Goal: Task Accomplishment & Management: Complete application form

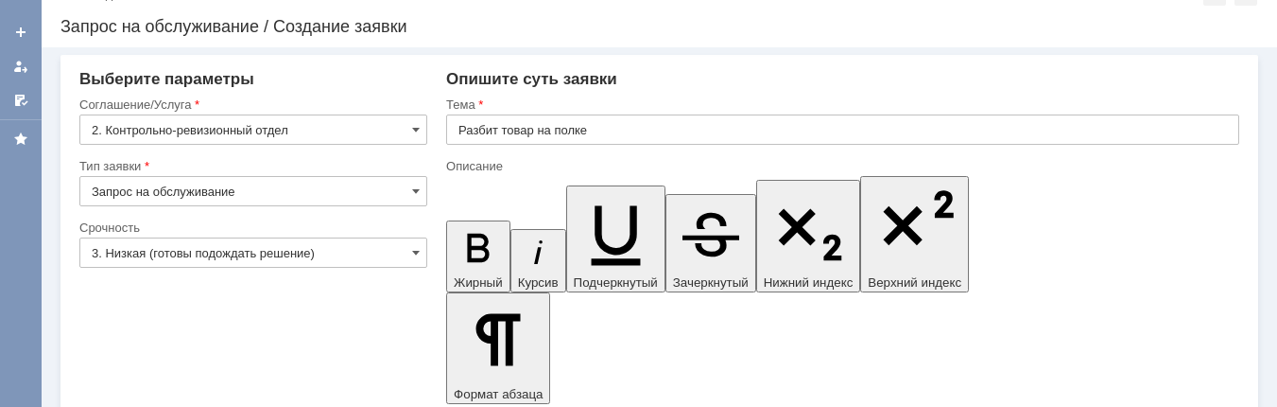
scroll to position [60, 0]
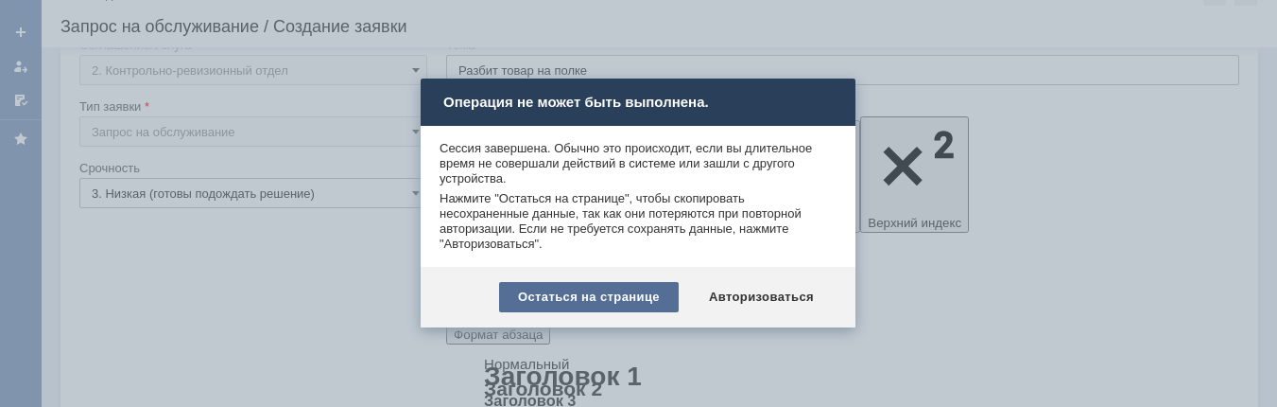
click at [595, 295] on div "Остаться на странице" at bounding box center [589, 297] width 180 height 30
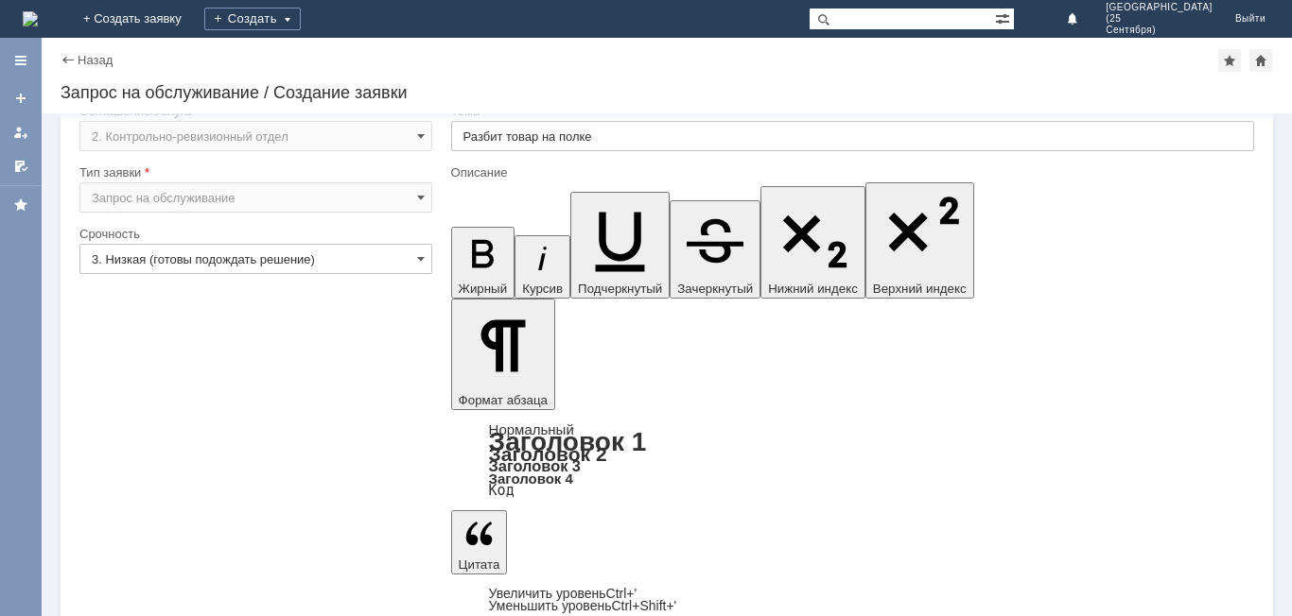
scroll to position [0, 0]
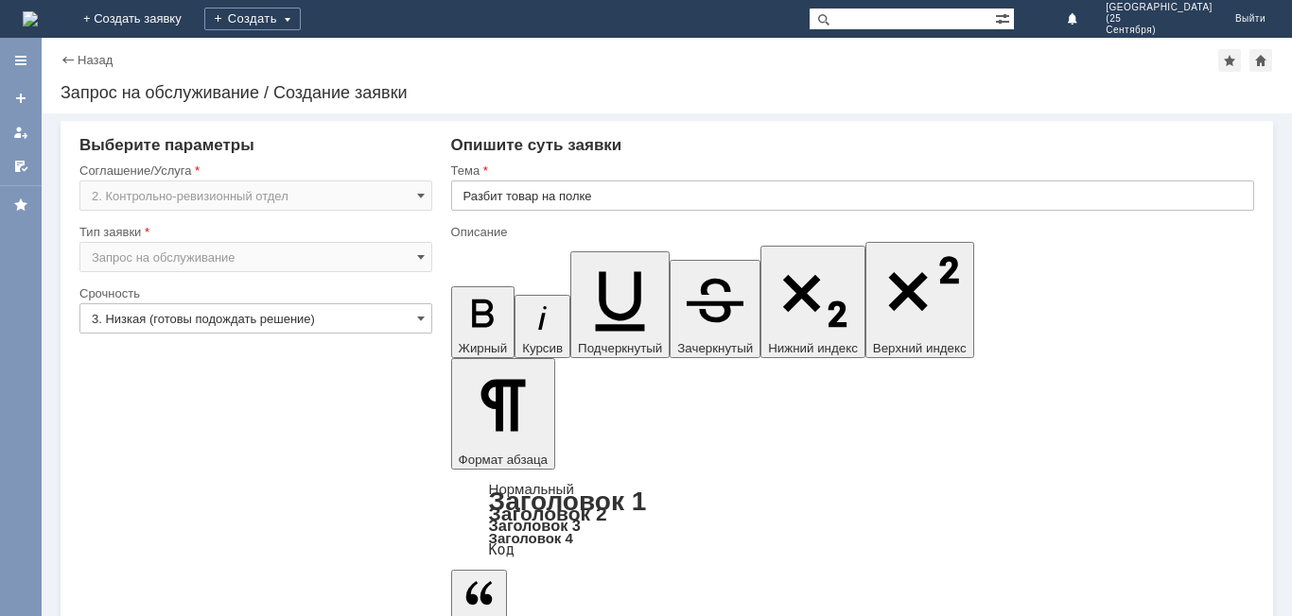
drag, startPoint x: 1232, startPoint y: 5207, endPoint x: 465, endPoint y: 5189, distance: 767.0
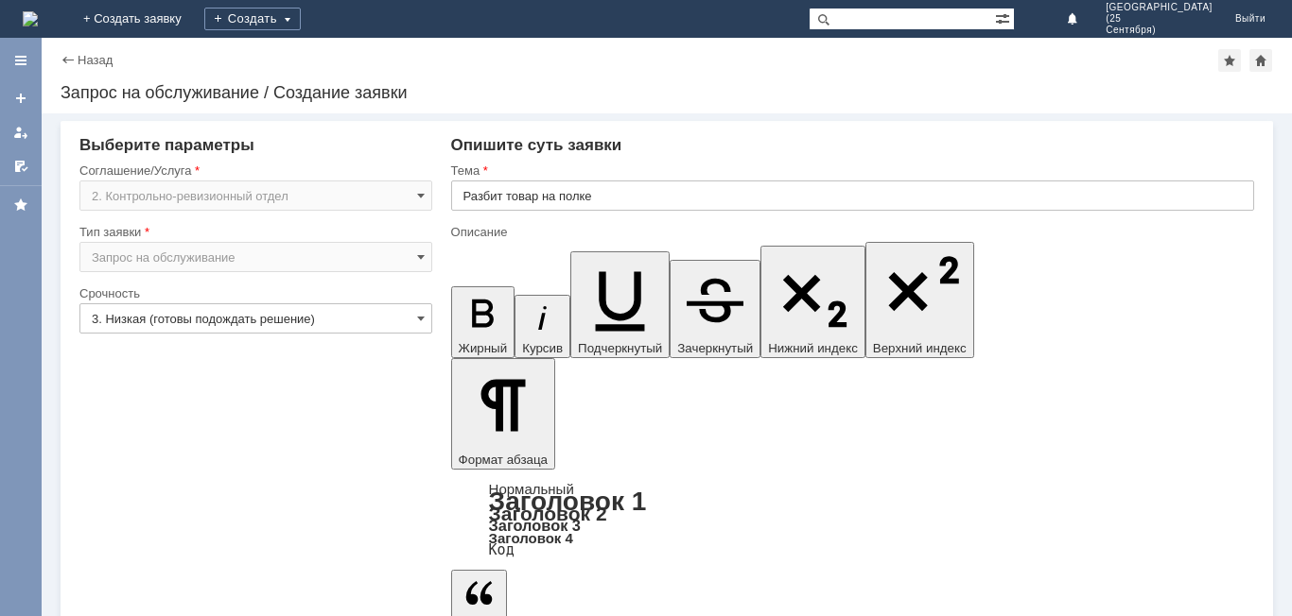
copy div "Добрый день! Покупатель уронил товар на пол, разбита крышка крем для рук MAGIE …"
click at [754, 406] on div "Внимание! Выберите параметры Соглашение/Услуга 2. Контрольно-ревизионный отдел …" at bounding box center [667, 364] width 1250 height 503
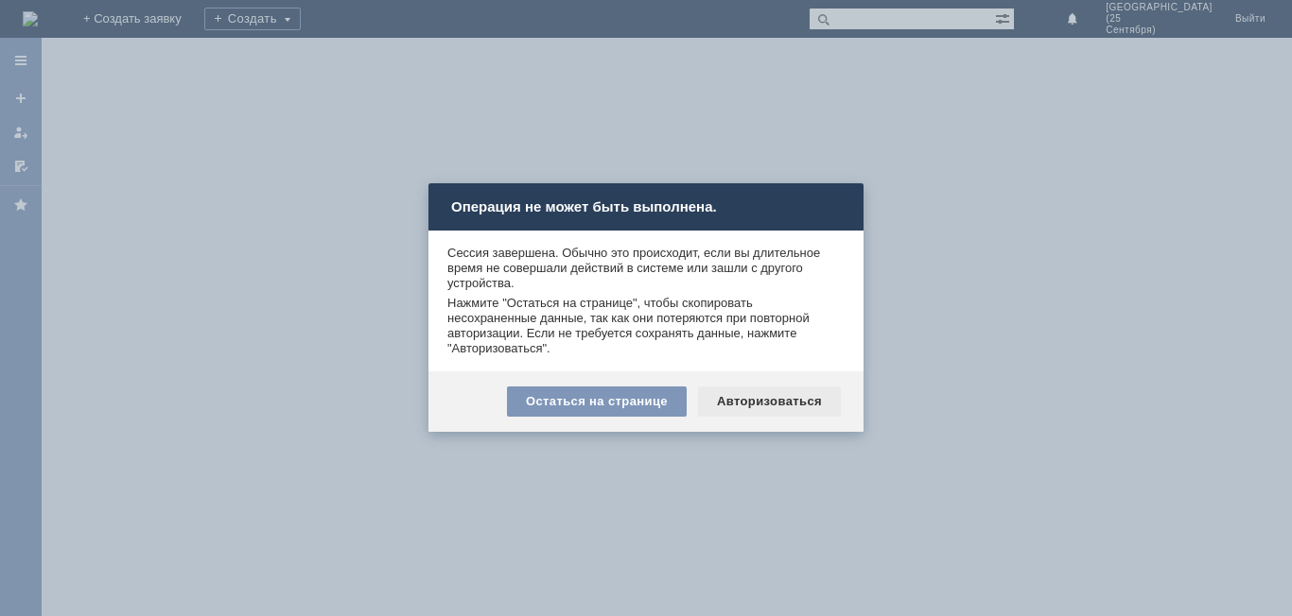
click at [827, 401] on div "Авторизоваться" at bounding box center [769, 402] width 143 height 30
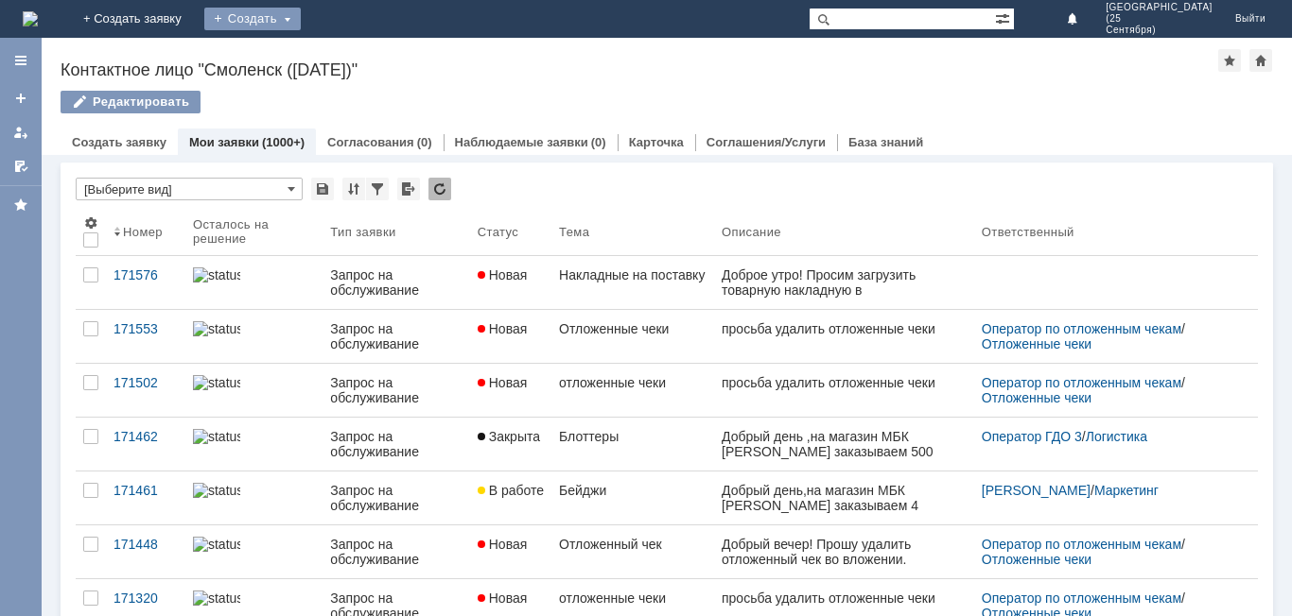
click at [301, 13] on div "Создать" at bounding box center [252, 19] width 96 height 23
click at [352, 61] on link "Заявка" at bounding box center [280, 56] width 144 height 23
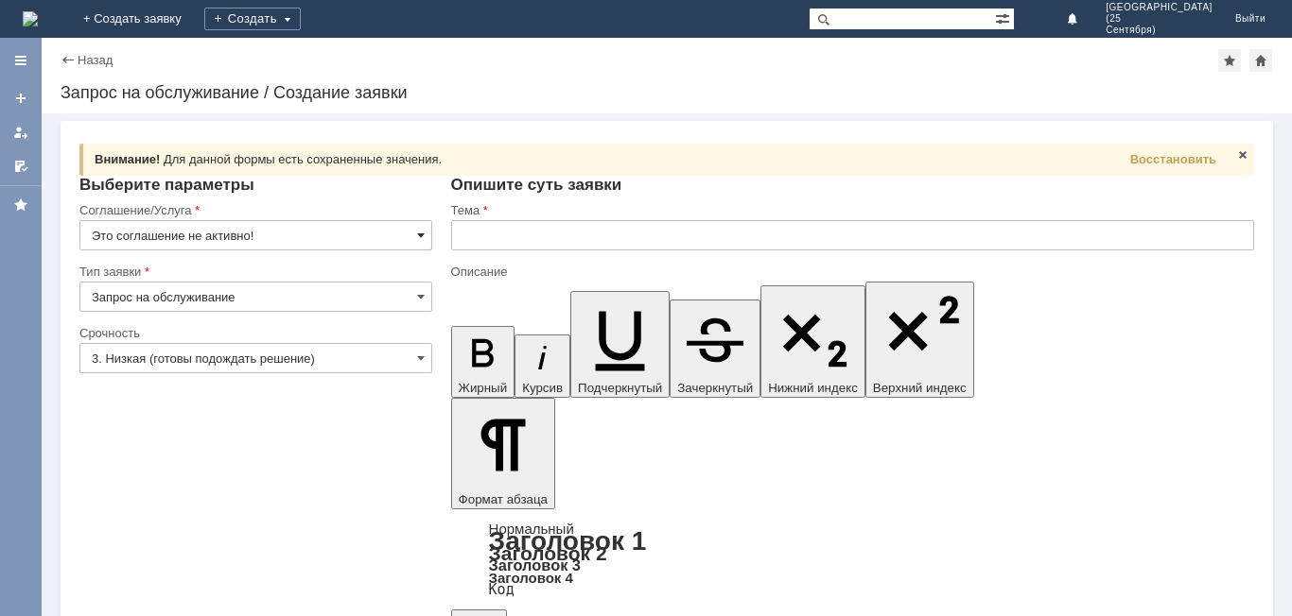
click at [423, 232] on span at bounding box center [421, 235] width 8 height 15
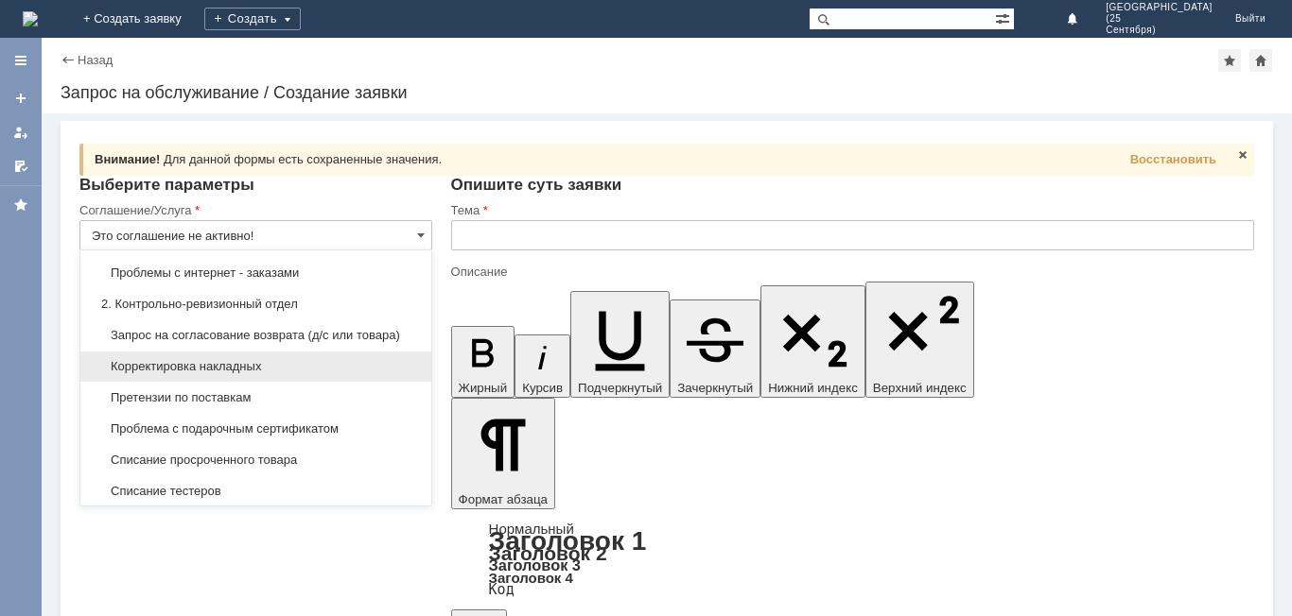
scroll to position [284, 0]
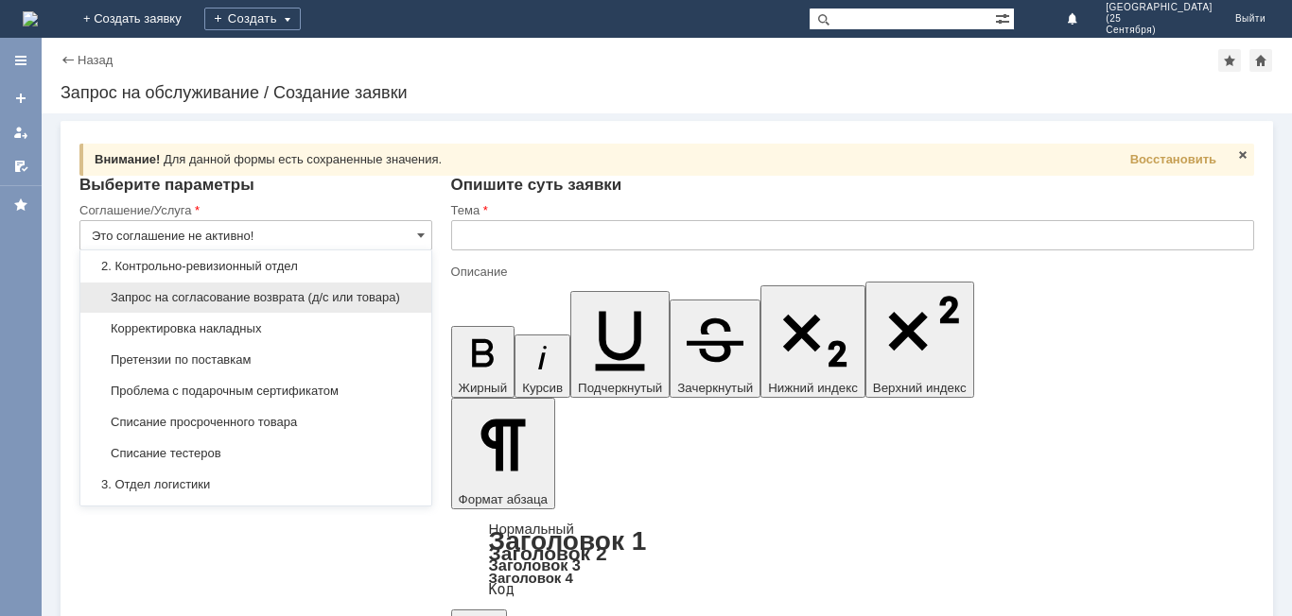
click at [354, 297] on span "Запрос на согласование возврата (д/с или товара)" at bounding box center [256, 297] width 328 height 15
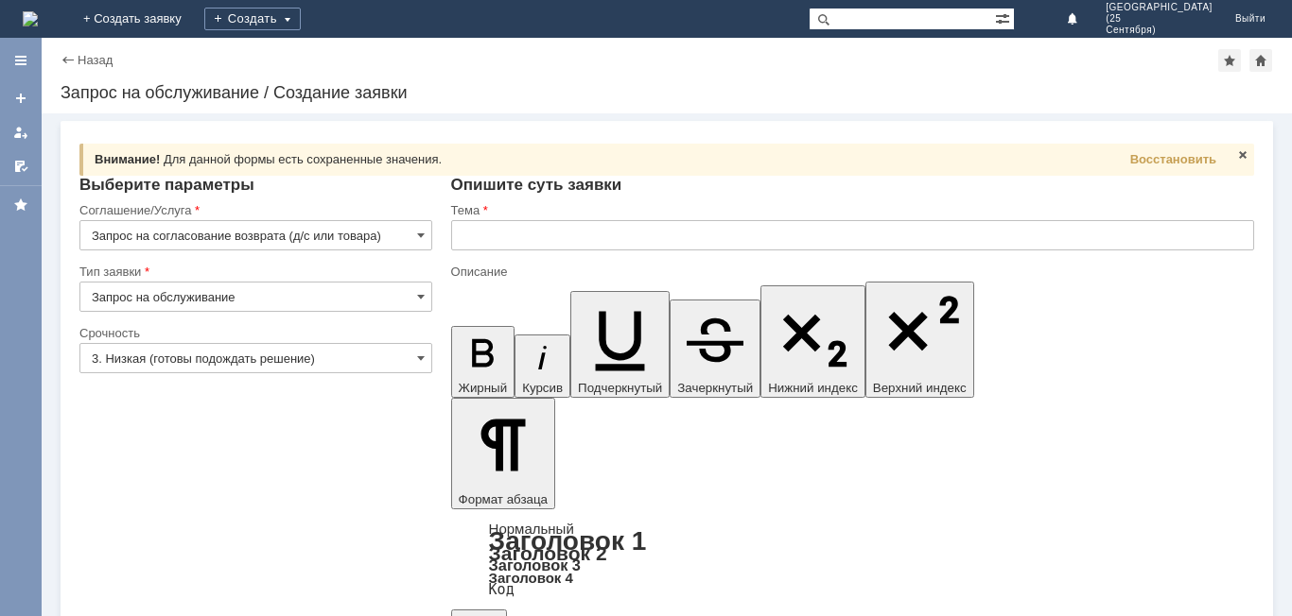
type input "Запрос на согласование возврата (д/с или товара)"
click at [419, 362] on span at bounding box center [421, 358] width 8 height 15
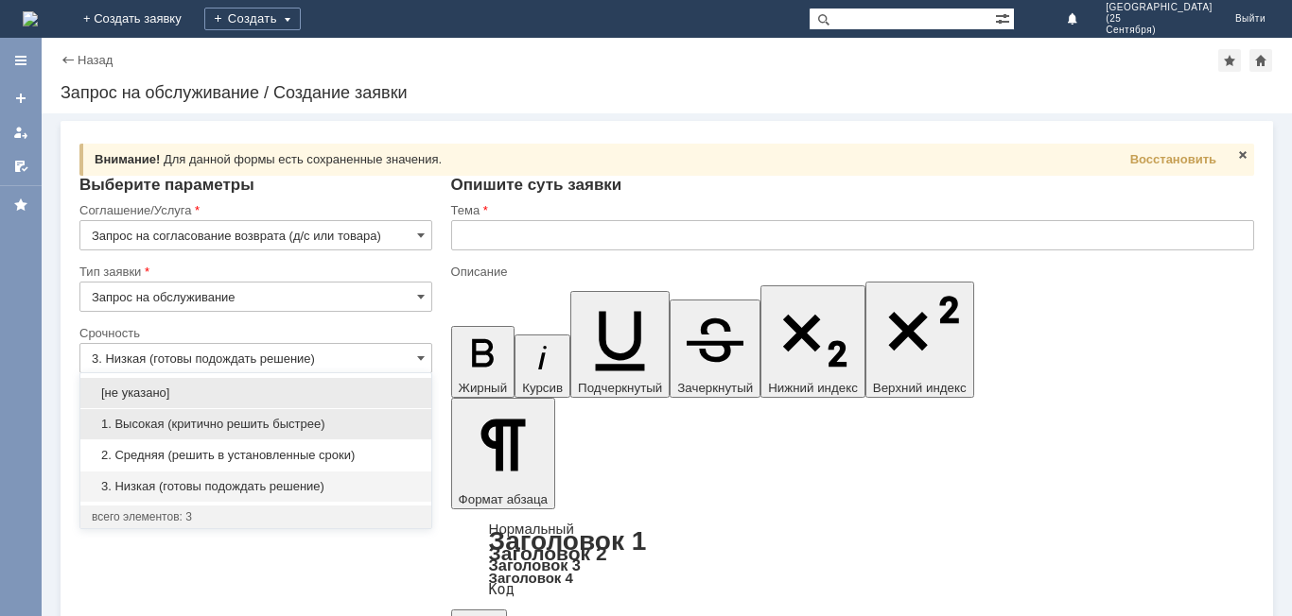
click at [385, 421] on span "1. Высокая (критично решить быстрее)" at bounding box center [256, 424] width 328 height 15
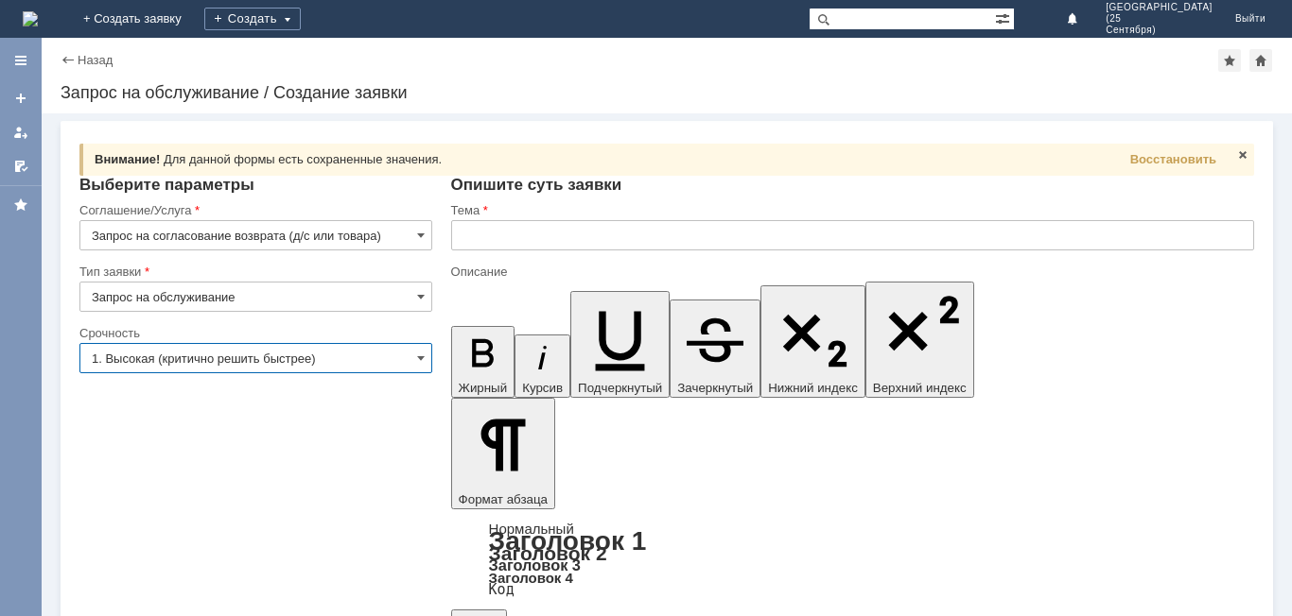
type input "1. Высокая (критично решить быстрее)"
click at [493, 233] on input "text" at bounding box center [852, 235] width 803 height 30
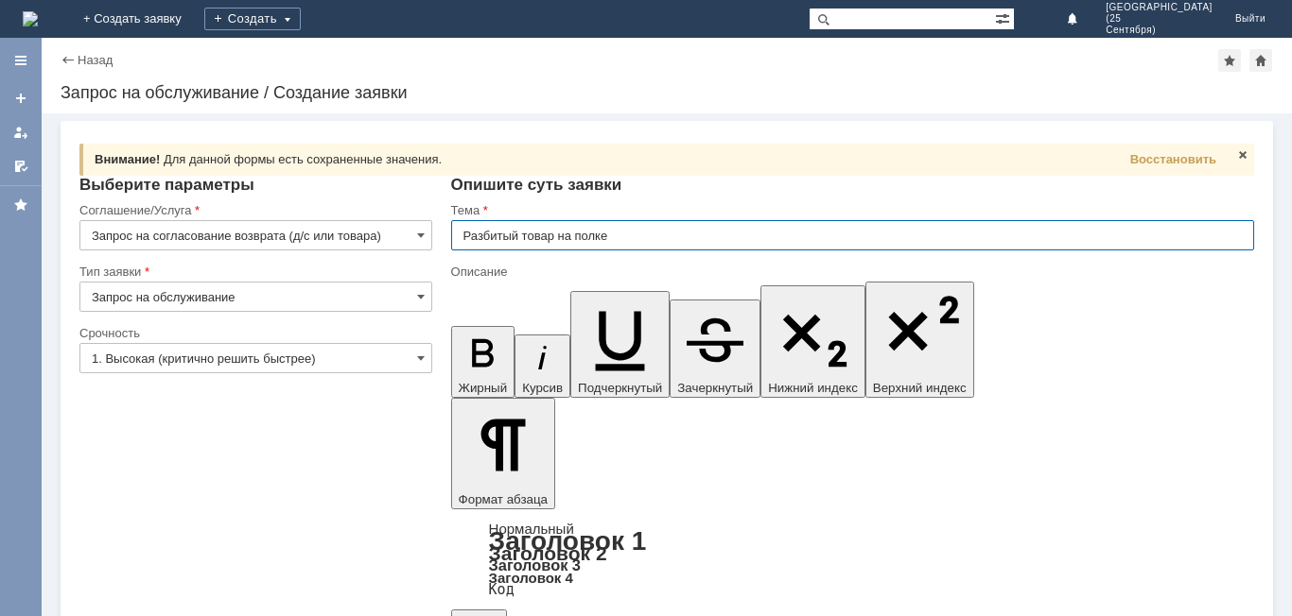
type input "Разбитый товар на полке"
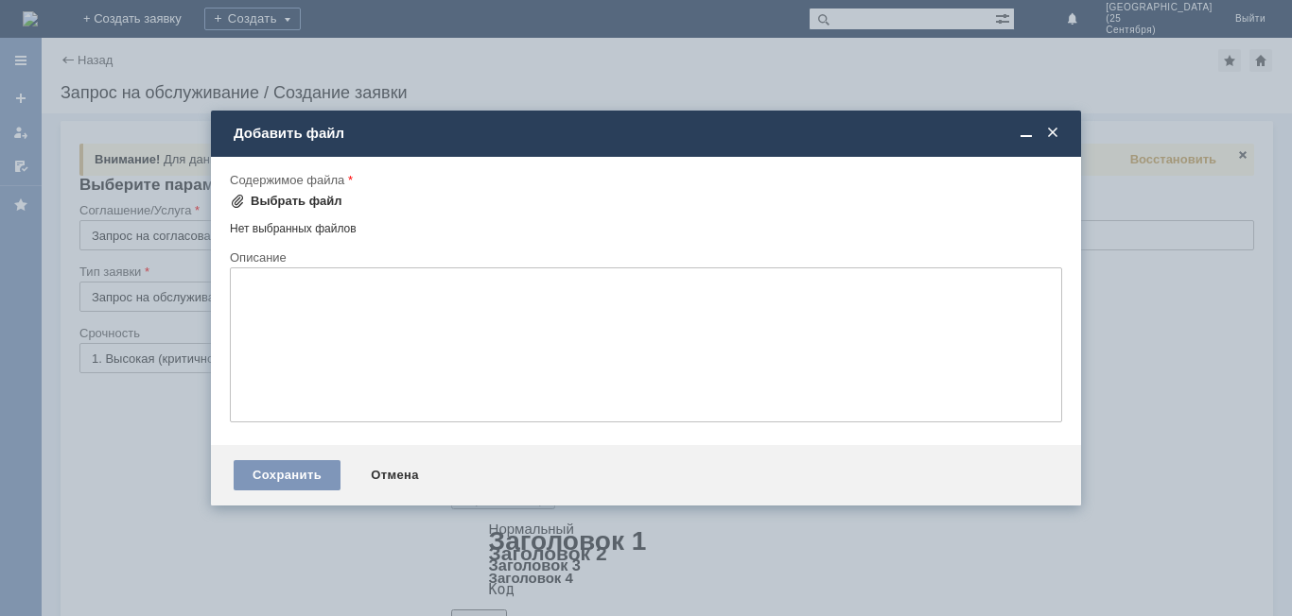
click at [327, 202] on div "Выбрать файл" at bounding box center [297, 201] width 92 height 15
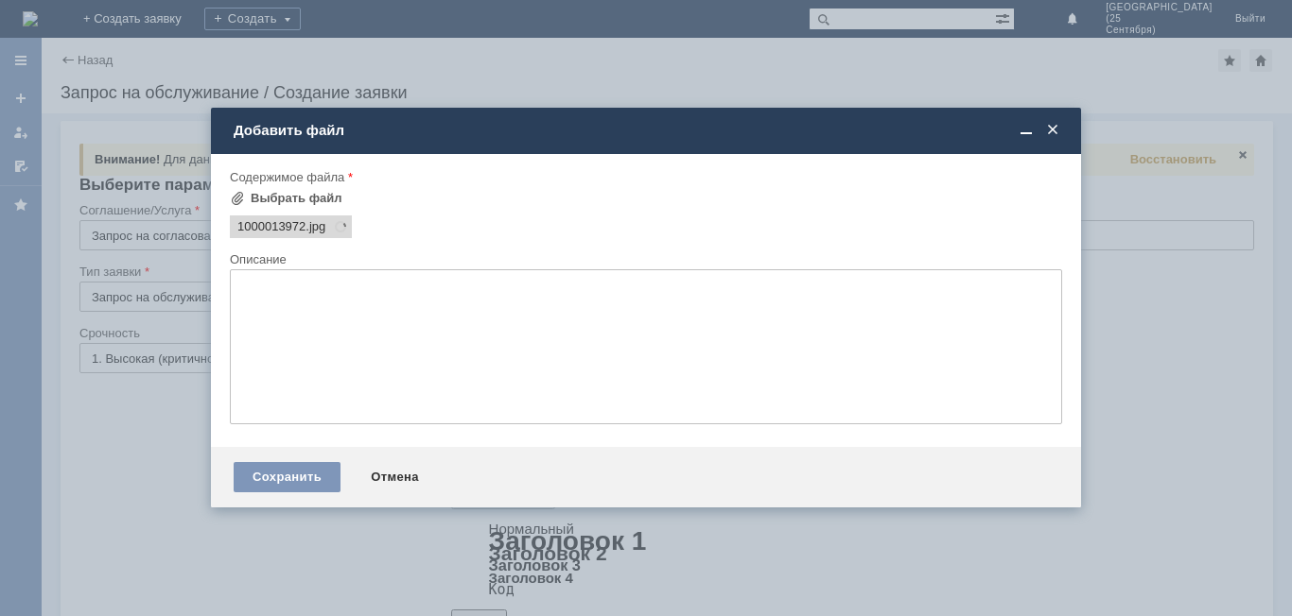
scroll to position [0, 0]
click at [313, 195] on div "Выбрать файл" at bounding box center [297, 198] width 92 height 15
click at [328, 196] on div "Выбрать файл" at bounding box center [297, 198] width 92 height 15
click at [312, 474] on div "Сохранить" at bounding box center [287, 477] width 107 height 30
